Goal: Task Accomplishment & Management: Manage account settings

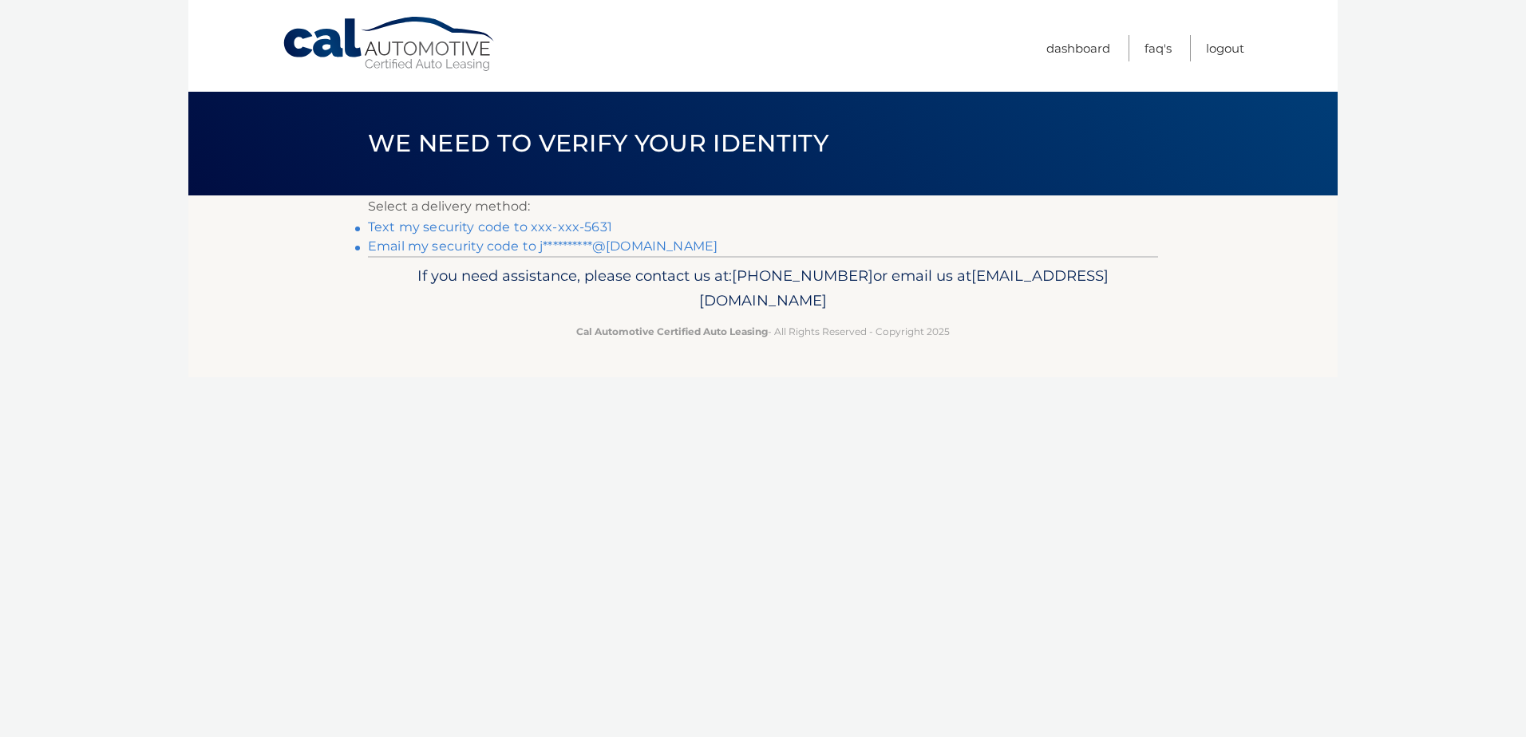
click at [555, 231] on link "Text my security code to xxx-xxx-5631" at bounding box center [490, 226] width 244 height 15
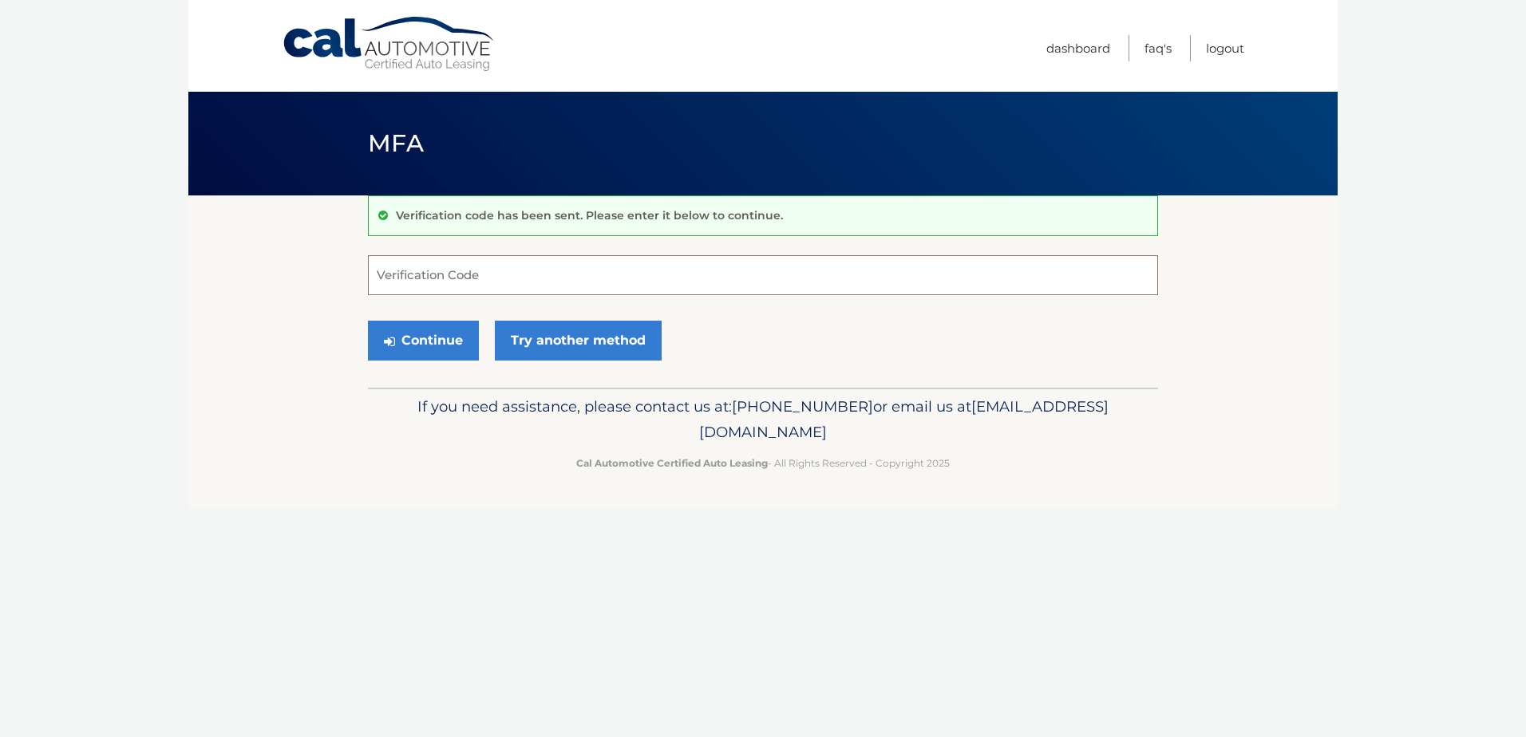
click at [470, 260] on input "Verification Code" at bounding box center [763, 275] width 790 height 40
type input "529723"
click at [368, 321] on button "Continue" at bounding box center [423, 341] width 111 height 40
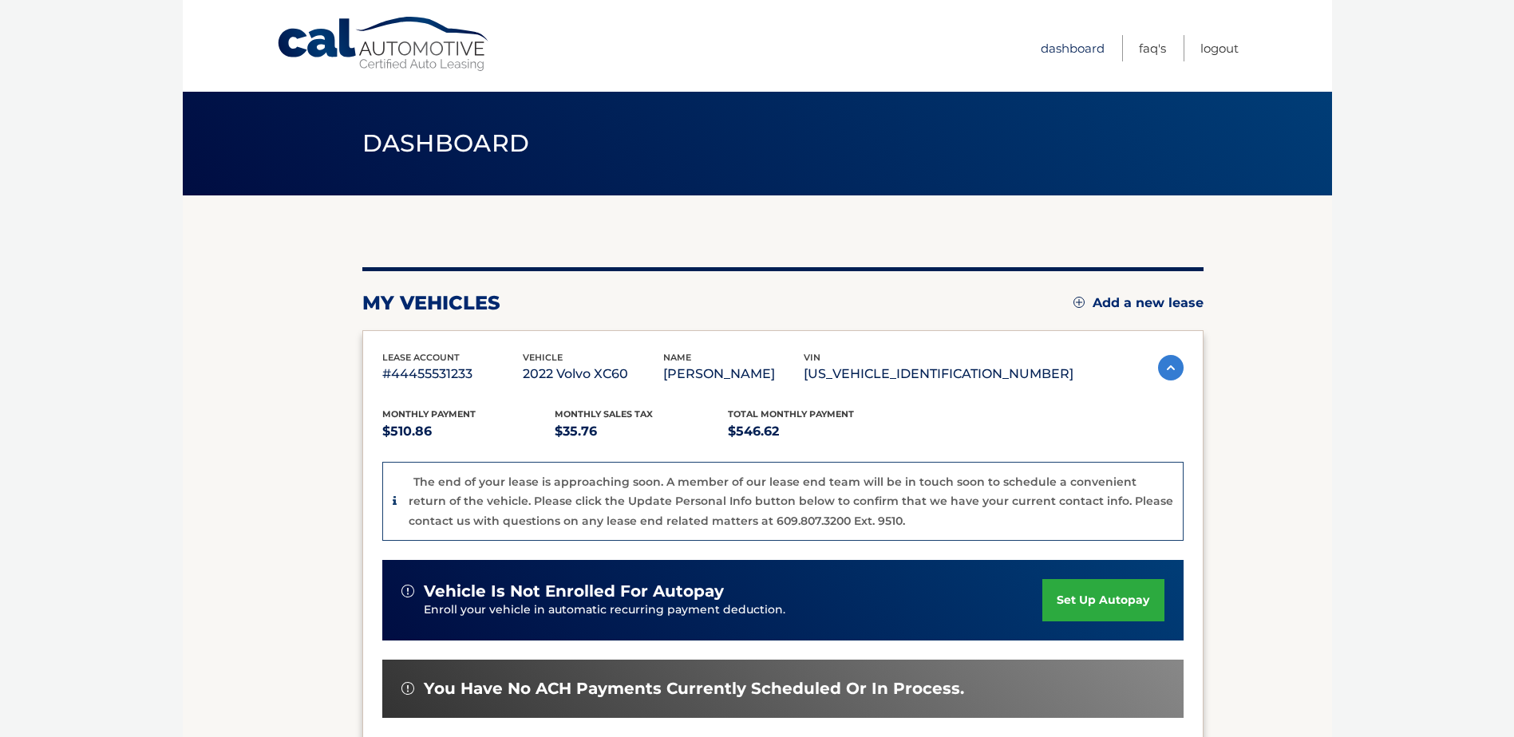
click at [1077, 43] on link "Dashboard" at bounding box center [1073, 48] width 64 height 26
